Goal: Find specific page/section: Find specific page/section

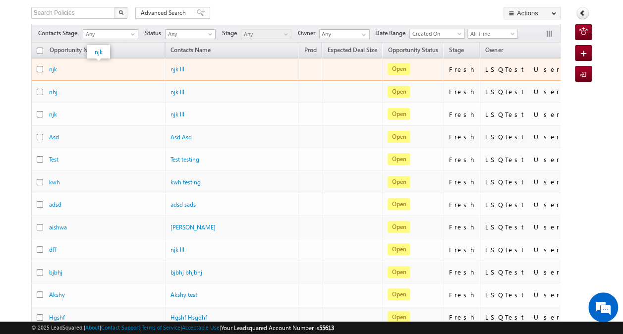
scroll to position [62, 0]
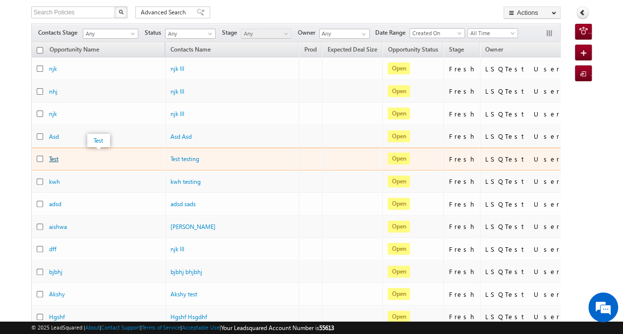
click at [55, 155] on link "Test" at bounding box center [53, 158] width 9 height 7
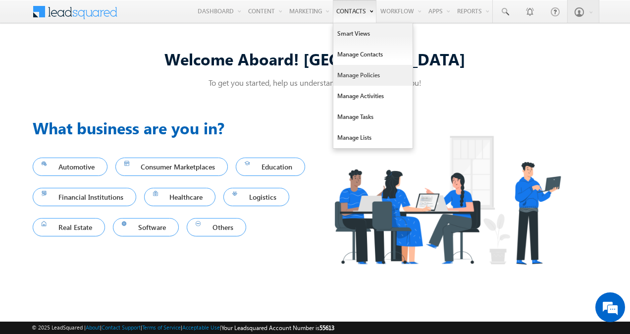
click at [352, 77] on link "Manage Policies" at bounding box center [372, 75] width 79 height 21
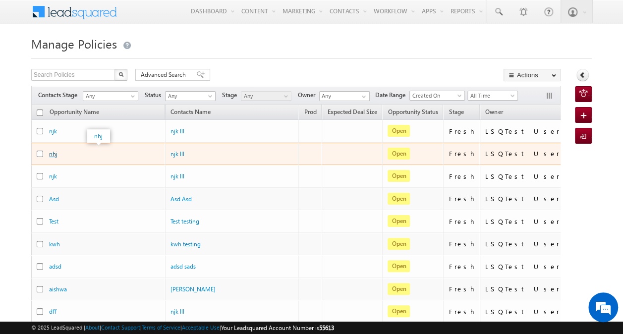
click at [56, 154] on link "nhj" at bounding box center [53, 153] width 8 height 7
